Goal: Task Accomplishment & Management: Manage account settings

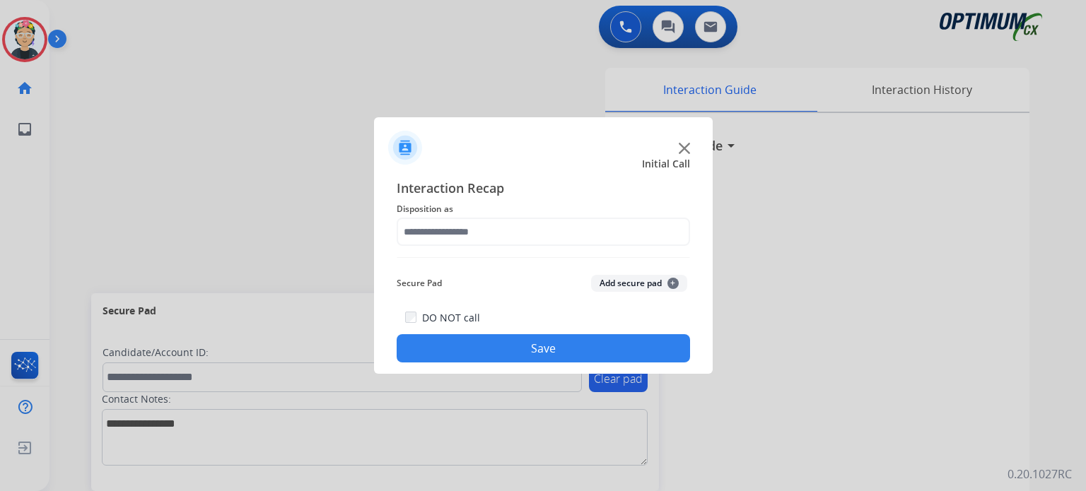
click at [682, 153] on img at bounding box center [684, 148] width 11 height 11
click at [679, 146] on img at bounding box center [684, 148] width 11 height 11
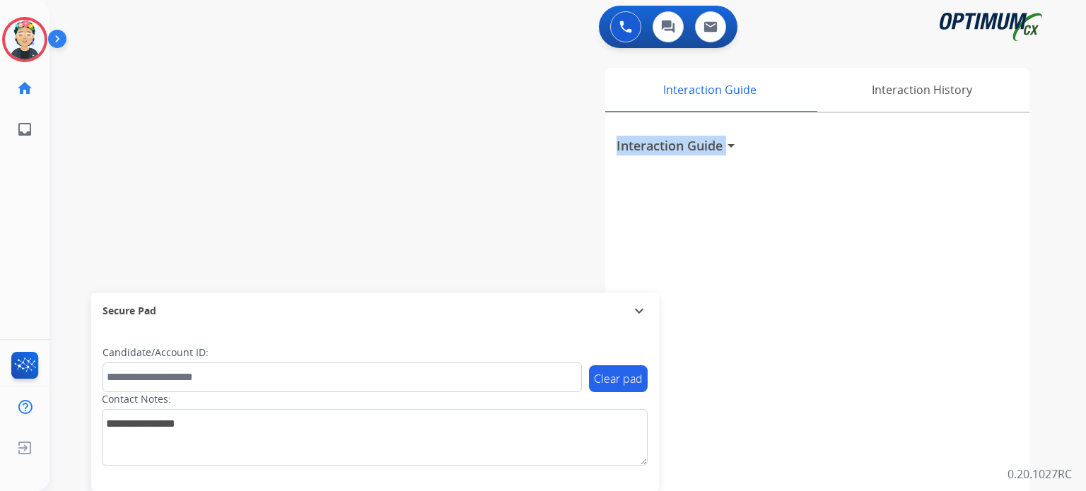
click at [679, 146] on h3 "Interaction Guide" at bounding box center [669, 146] width 106 height 20
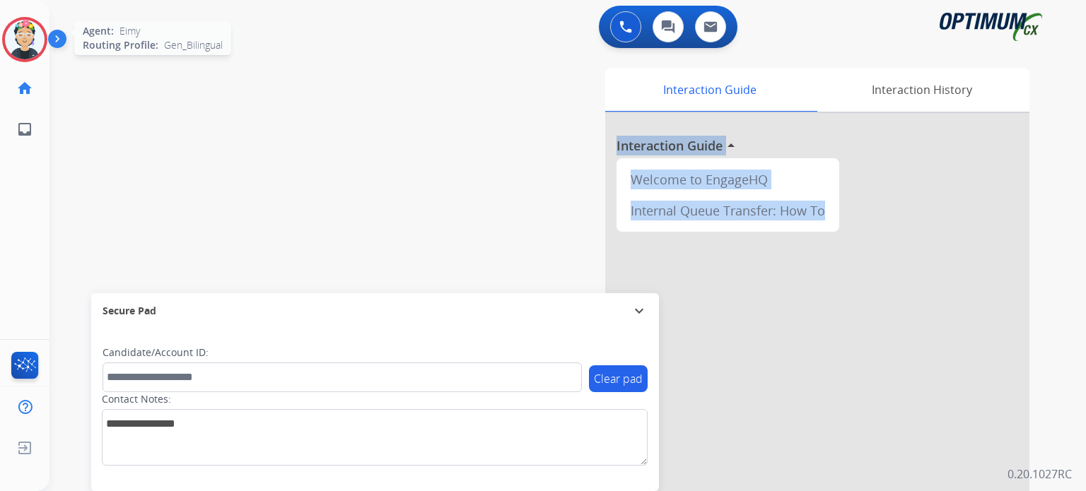
click at [26, 35] on img at bounding box center [25, 40] width 40 height 40
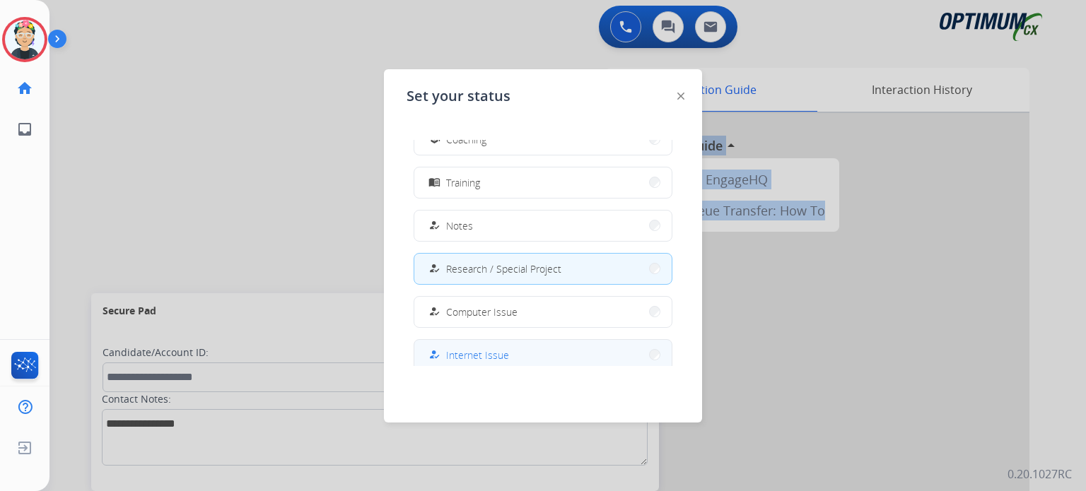
scroll to position [352, 0]
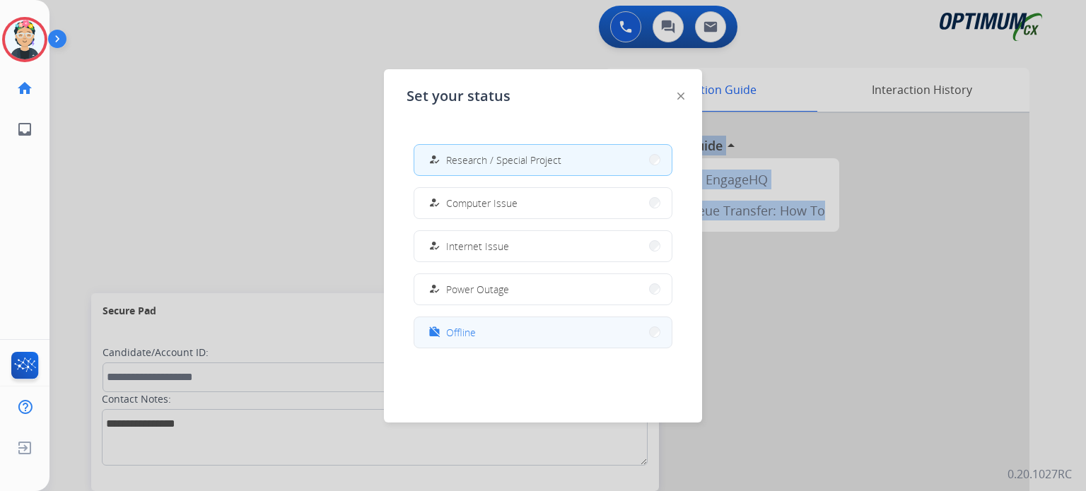
click at [505, 341] on button "work_off Offline" at bounding box center [542, 332] width 257 height 30
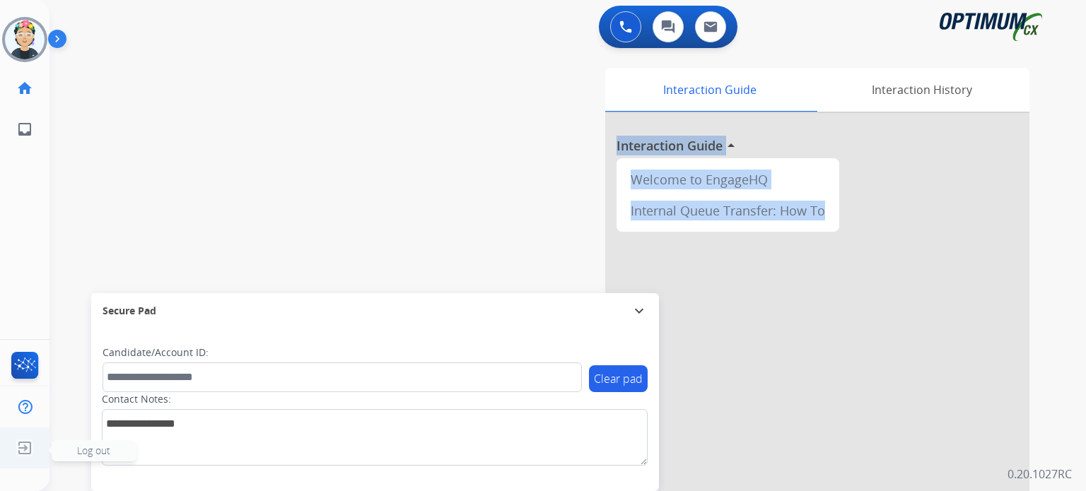
click at [23, 443] on img at bounding box center [24, 448] width 25 height 27
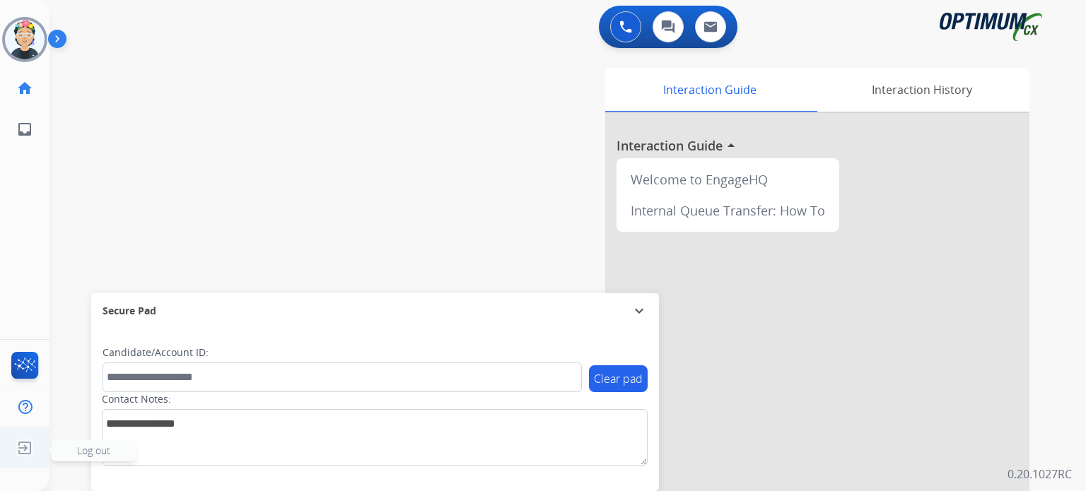
click at [83, 450] on span "Log out" at bounding box center [93, 450] width 33 height 13
